Goal: Task Accomplishment & Management: Manage account settings

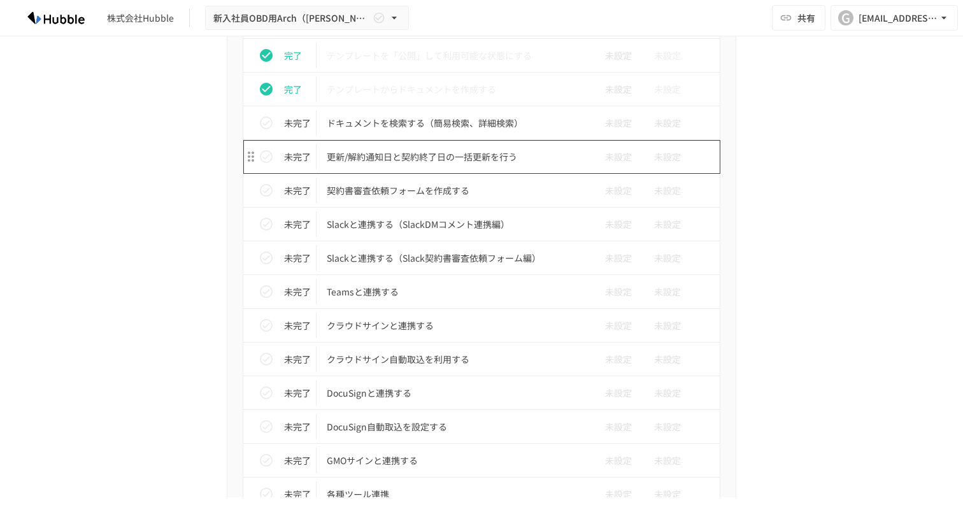
scroll to position [961, 0]
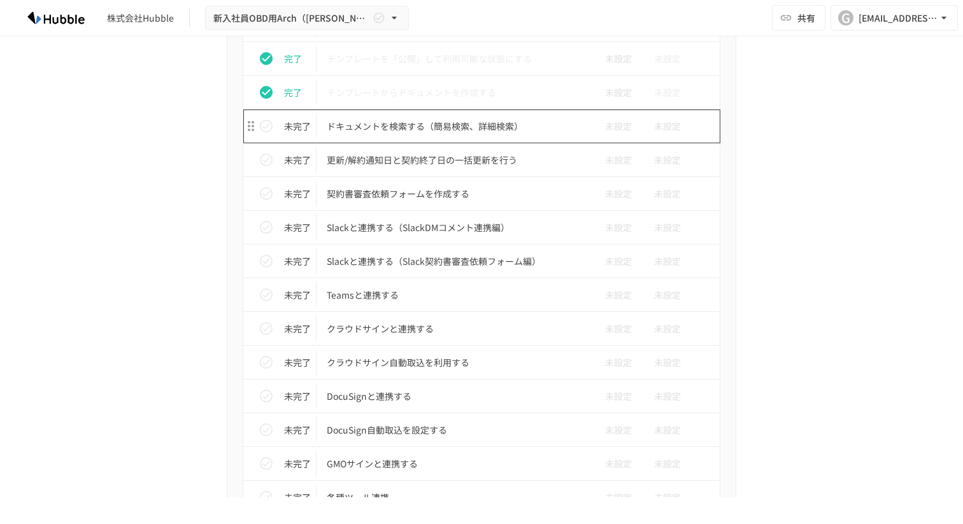
click at [450, 127] on p "ドキュメントを検索する（簡易検索、詳細検索）" at bounding box center [455, 127] width 256 height 16
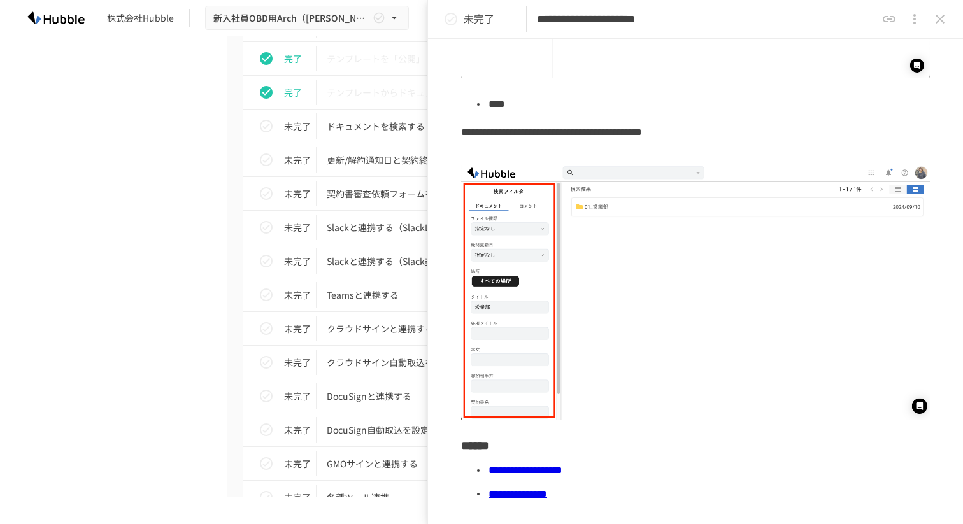
scroll to position [660, 0]
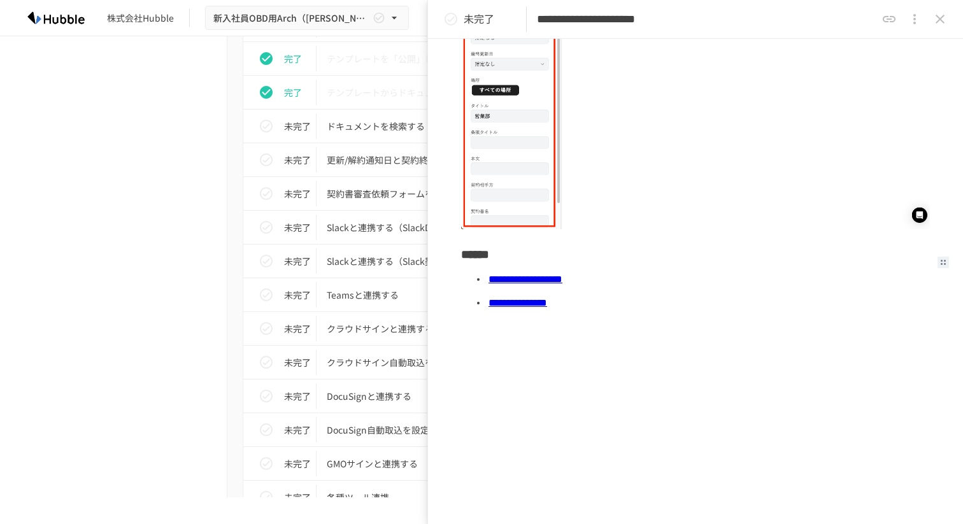
click at [547, 298] on link "**********" at bounding box center [518, 303] width 59 height 10
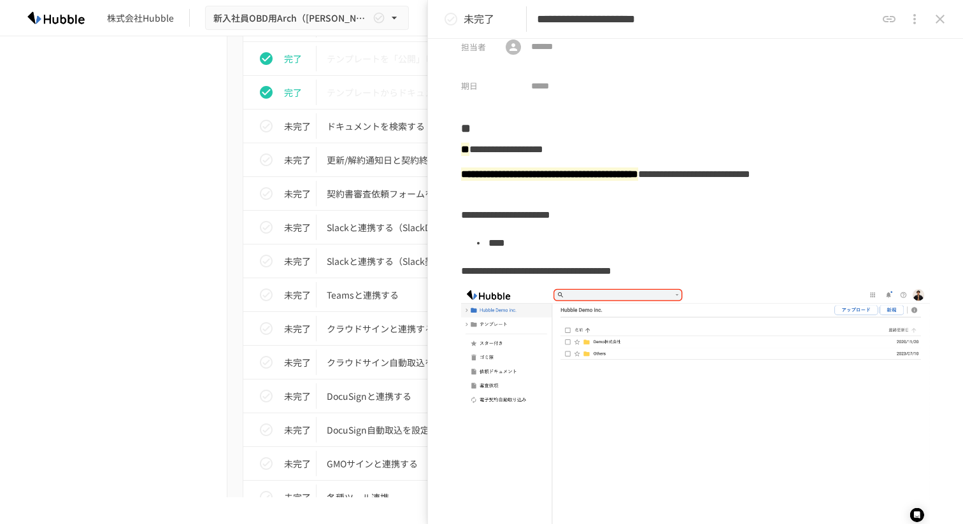
scroll to position [0, 0]
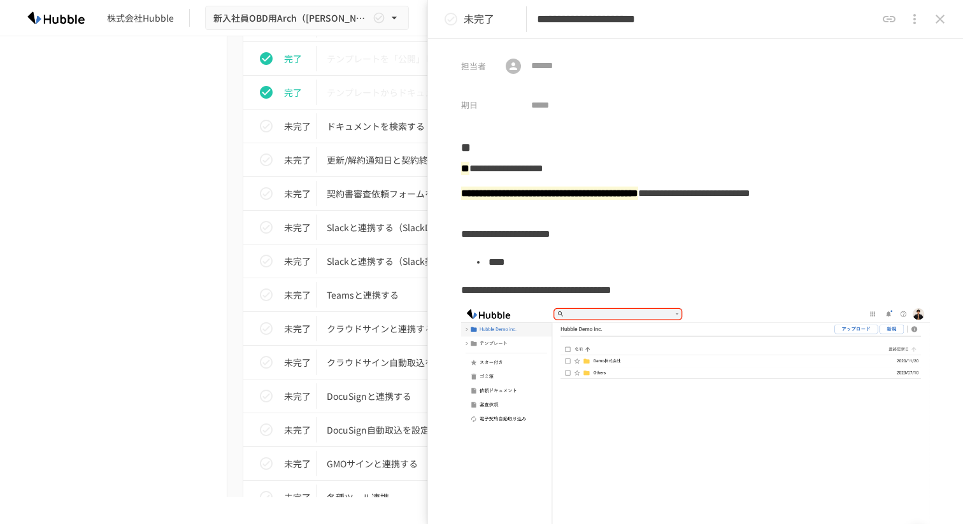
click at [466, 27] on p "未完了" at bounding box center [479, 19] width 31 height 17
click at [445, 18] on icon "status" at bounding box center [451, 19] width 13 height 13
click at [448, 18] on icon "status" at bounding box center [450, 18] width 15 height 15
click at [933, 18] on icon "close drawer" at bounding box center [940, 18] width 15 height 15
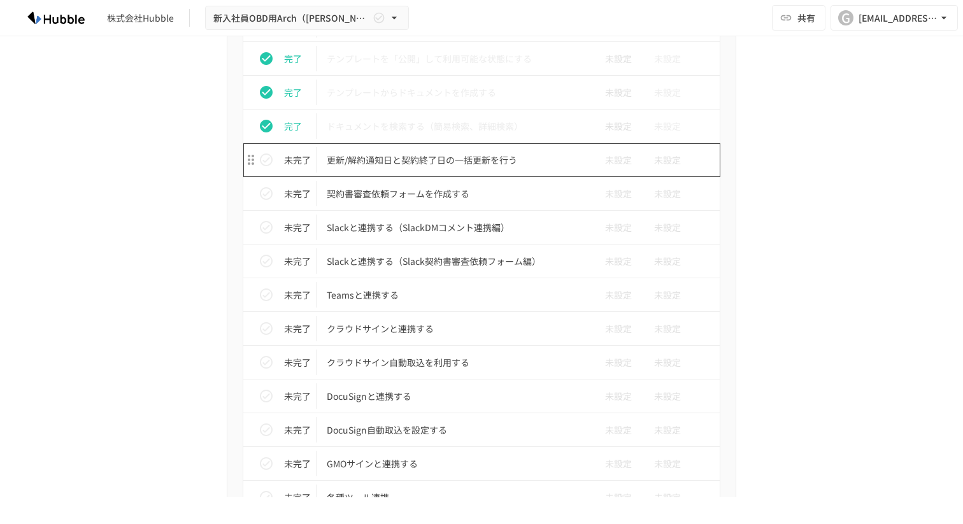
click at [448, 161] on p "更新/解約通知日と契約終了日の一括更新を行う" at bounding box center [455, 160] width 256 height 16
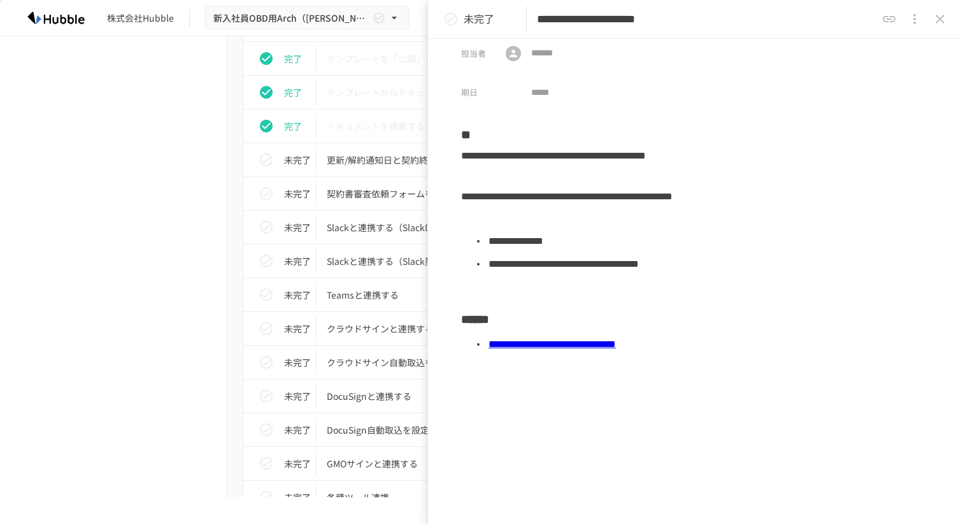
scroll to position [13, 0]
click at [611, 339] on link "**********" at bounding box center [552, 344] width 127 height 10
click at [447, 18] on icon "status" at bounding box center [450, 18] width 15 height 15
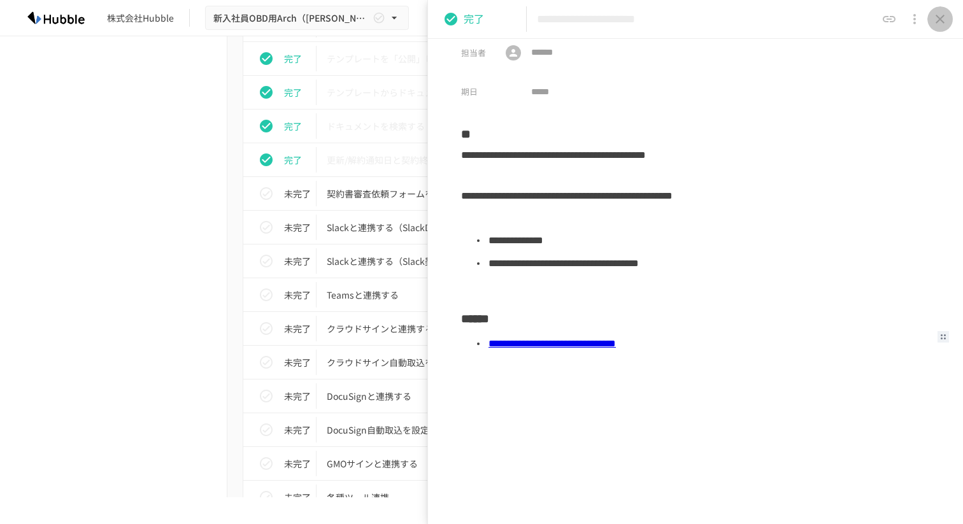
click at [941, 18] on icon "close drawer" at bounding box center [940, 19] width 9 height 9
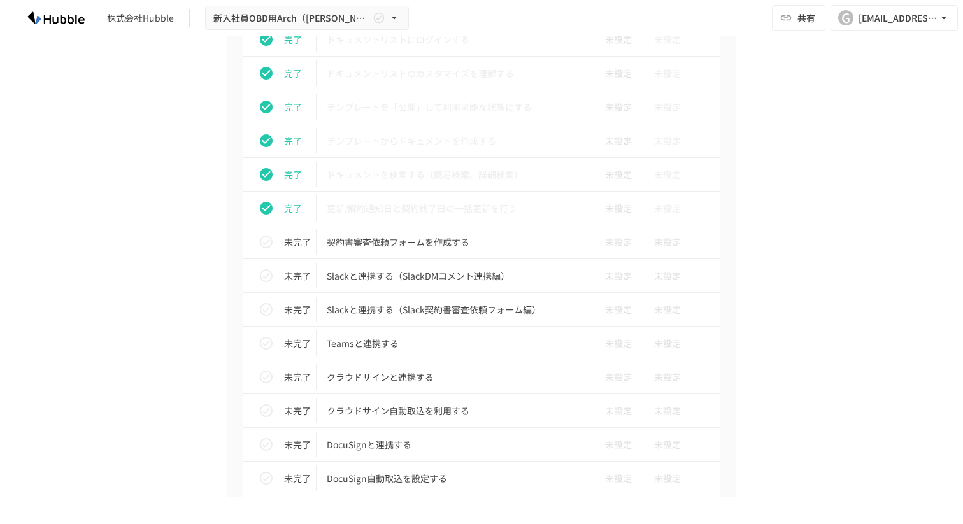
scroll to position [926, 0]
